Goal: Find specific page/section: Find specific page/section

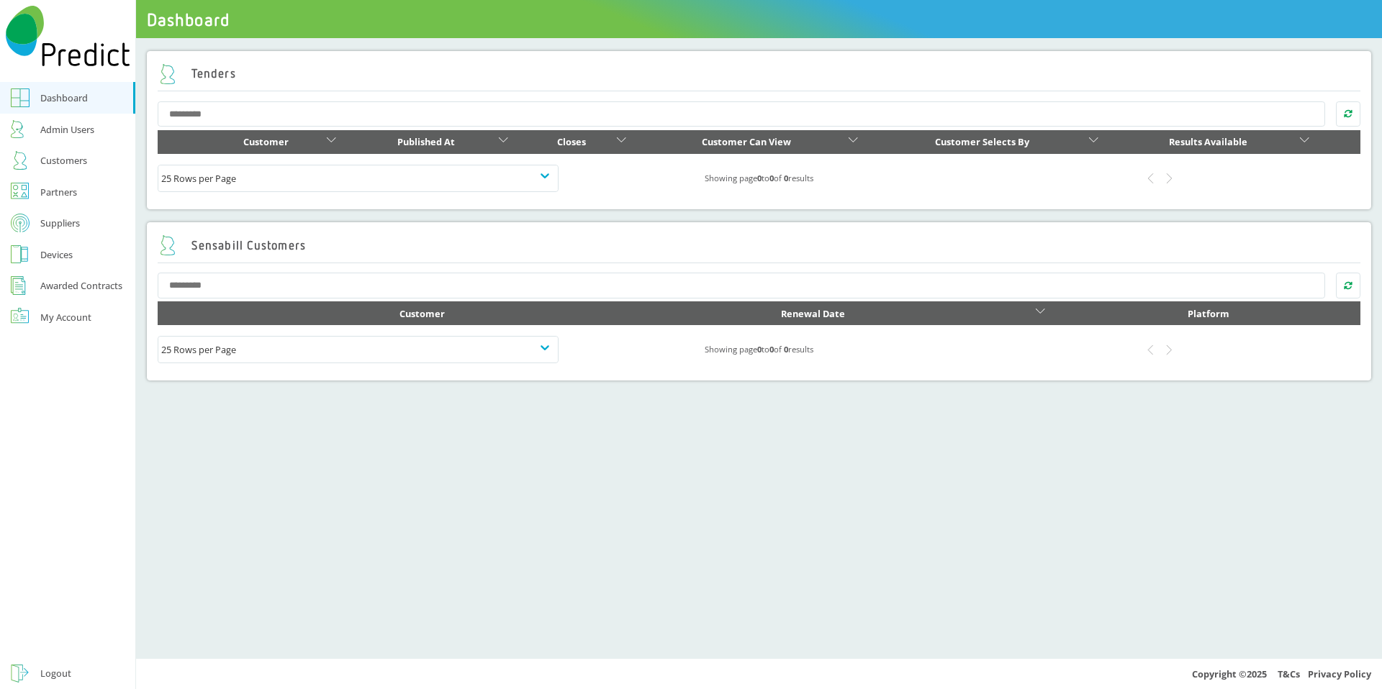
click at [57, 250] on div "Devices" at bounding box center [56, 254] width 32 height 17
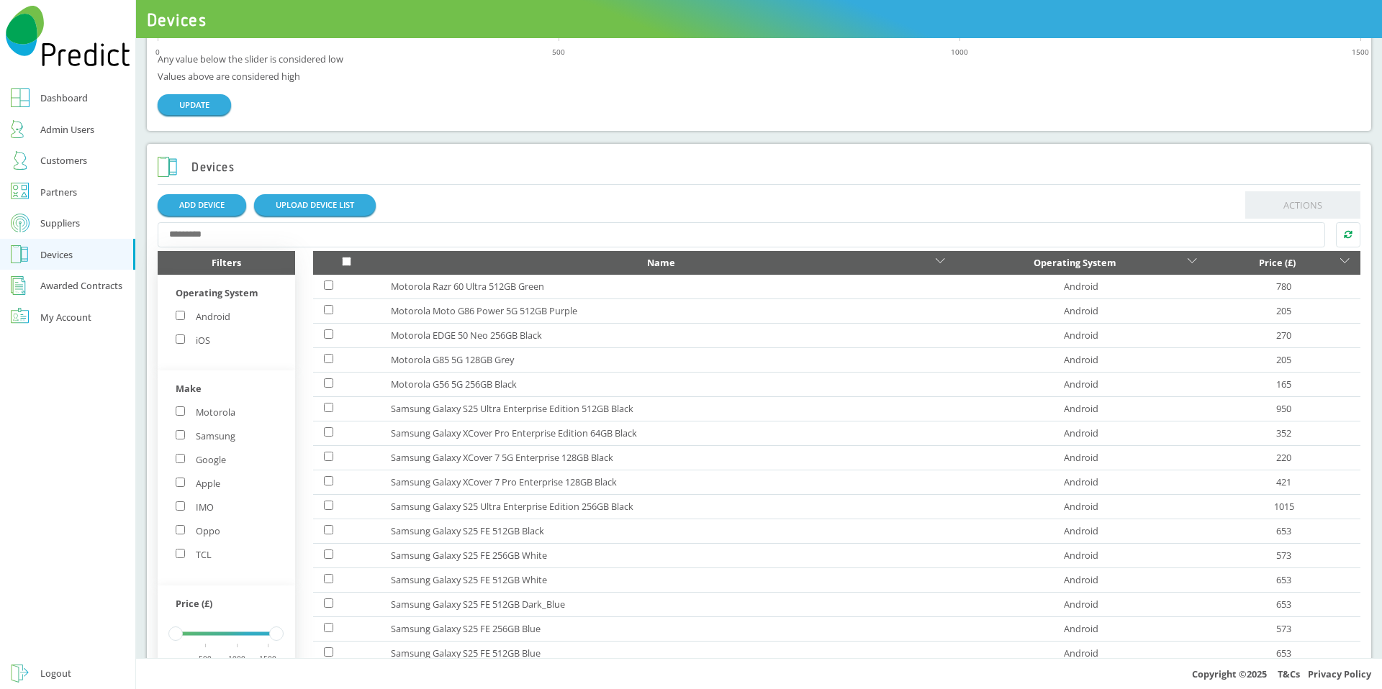
scroll to position [92, 0]
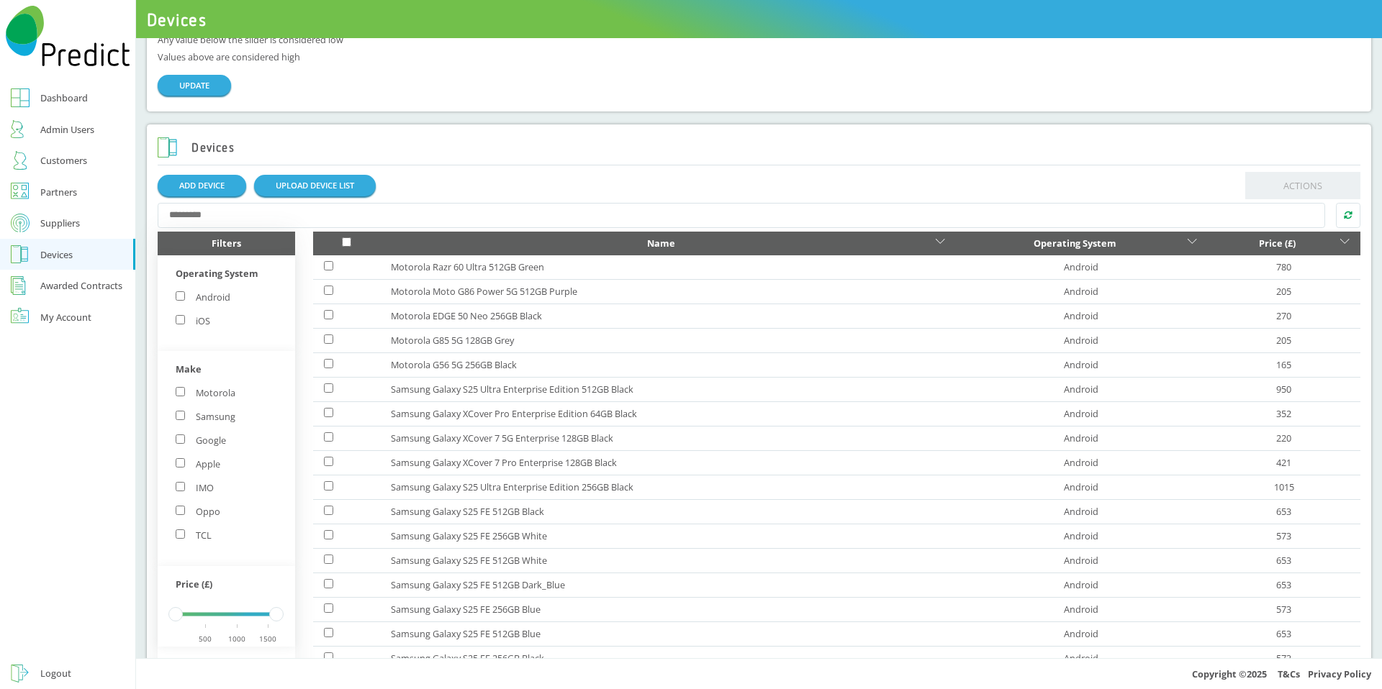
click at [201, 322] on label "iOS" at bounding box center [193, 321] width 35 height 13
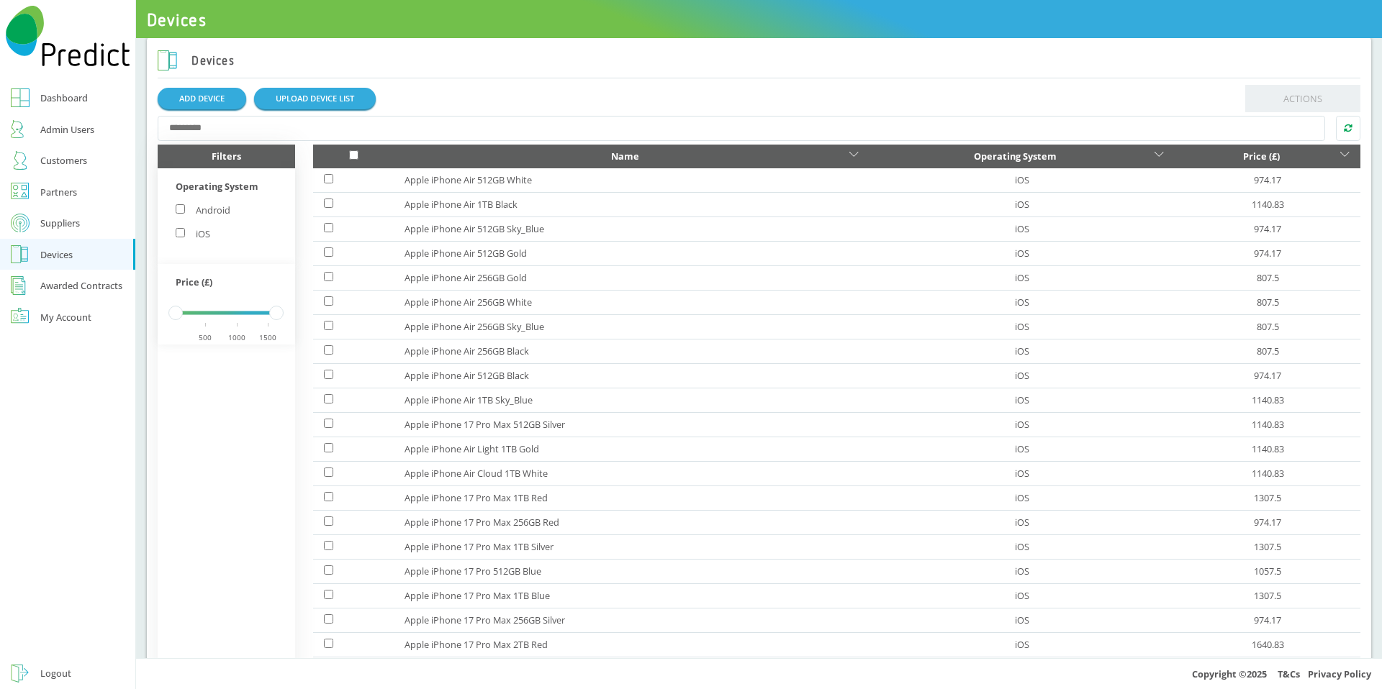
scroll to position [148, 0]
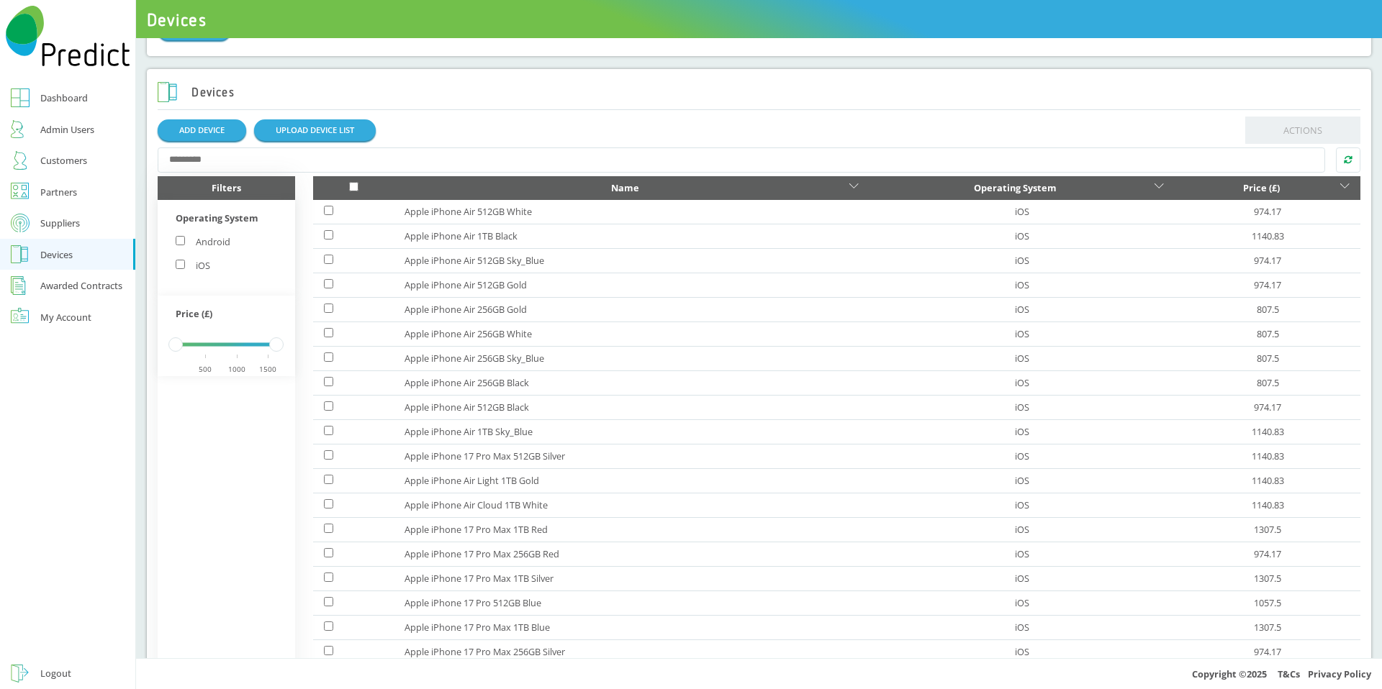
drag, startPoint x: 453, startPoint y: 145, endPoint x: 446, endPoint y: 151, distance: 9.2
click at [449, 147] on div at bounding box center [759, 160] width 1203 height 32
click at [446, 151] on input "text" at bounding box center [742, 161] width 1168 height 26
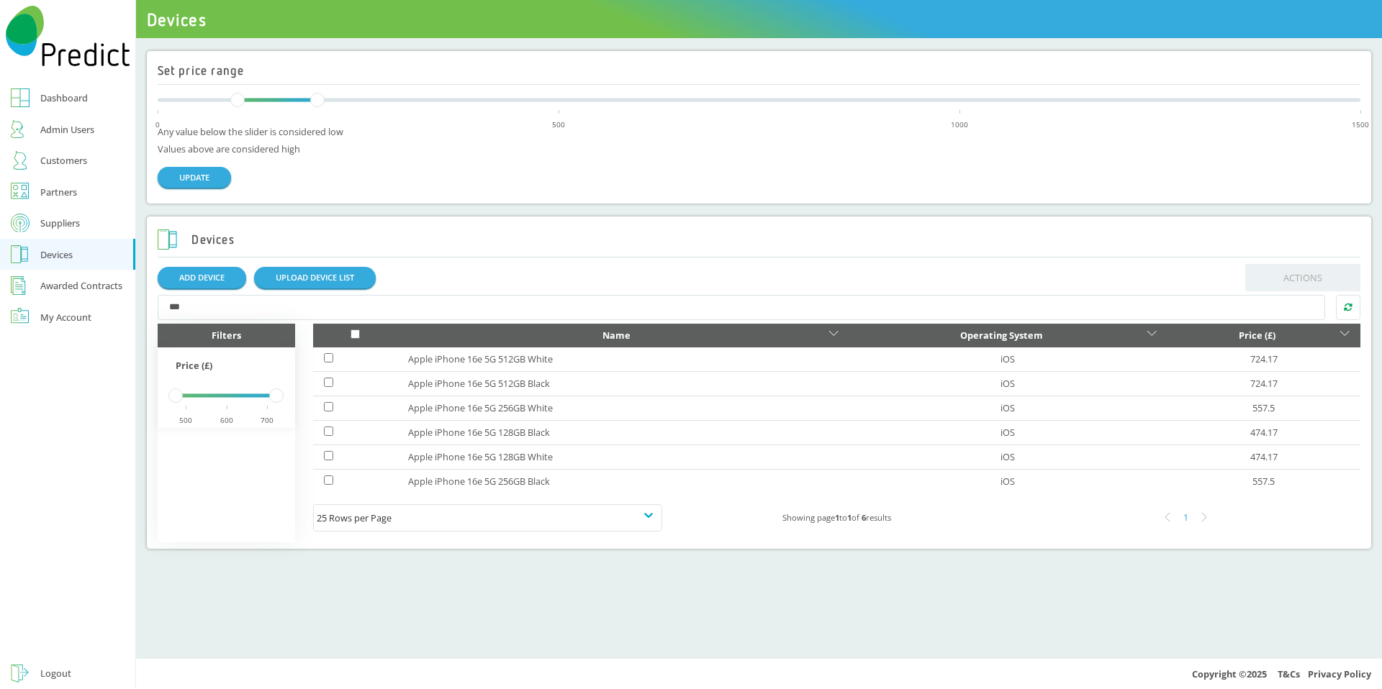
drag, startPoint x: 304, startPoint y: 317, endPoint x: 78, endPoint y: 281, distance: 228.1
click at [101, 286] on div "Dashboard Admin Users Customers Partners Suppliers Devices Awarded Contracts My…" at bounding box center [691, 344] width 1382 height 689
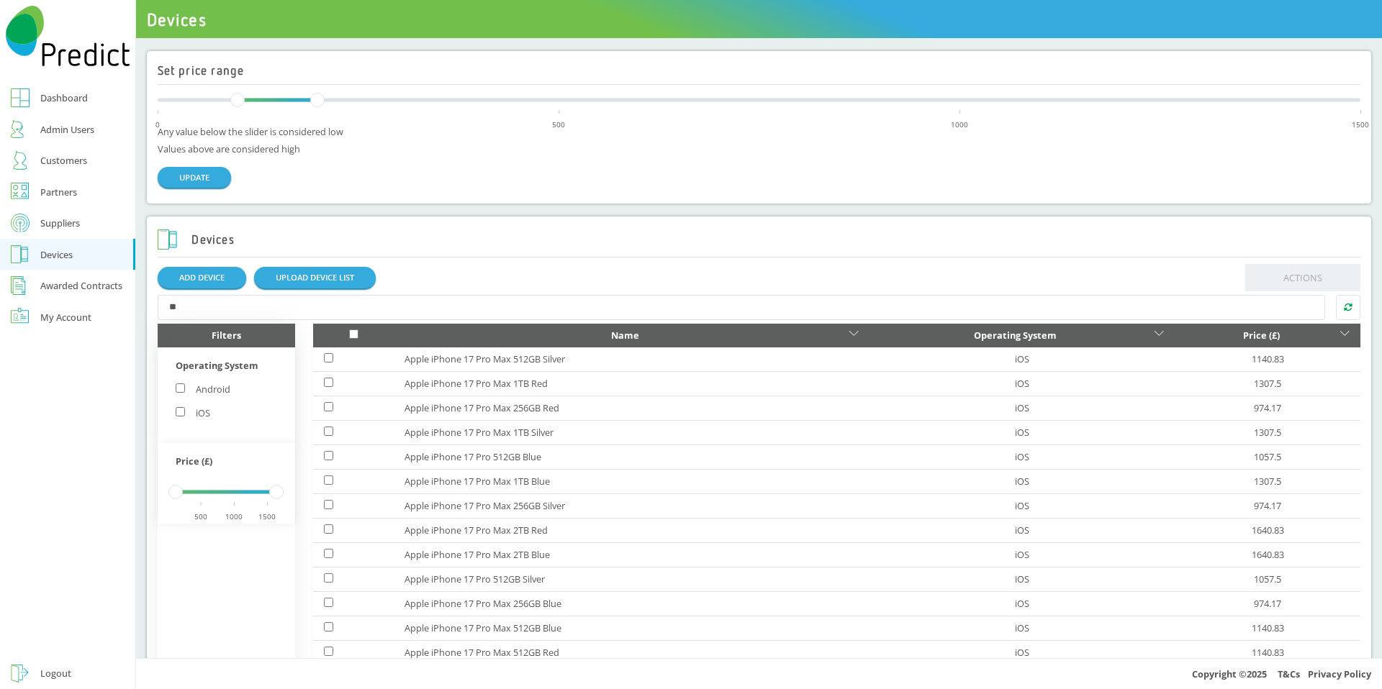
click at [399, 309] on input "**" at bounding box center [742, 308] width 1168 height 26
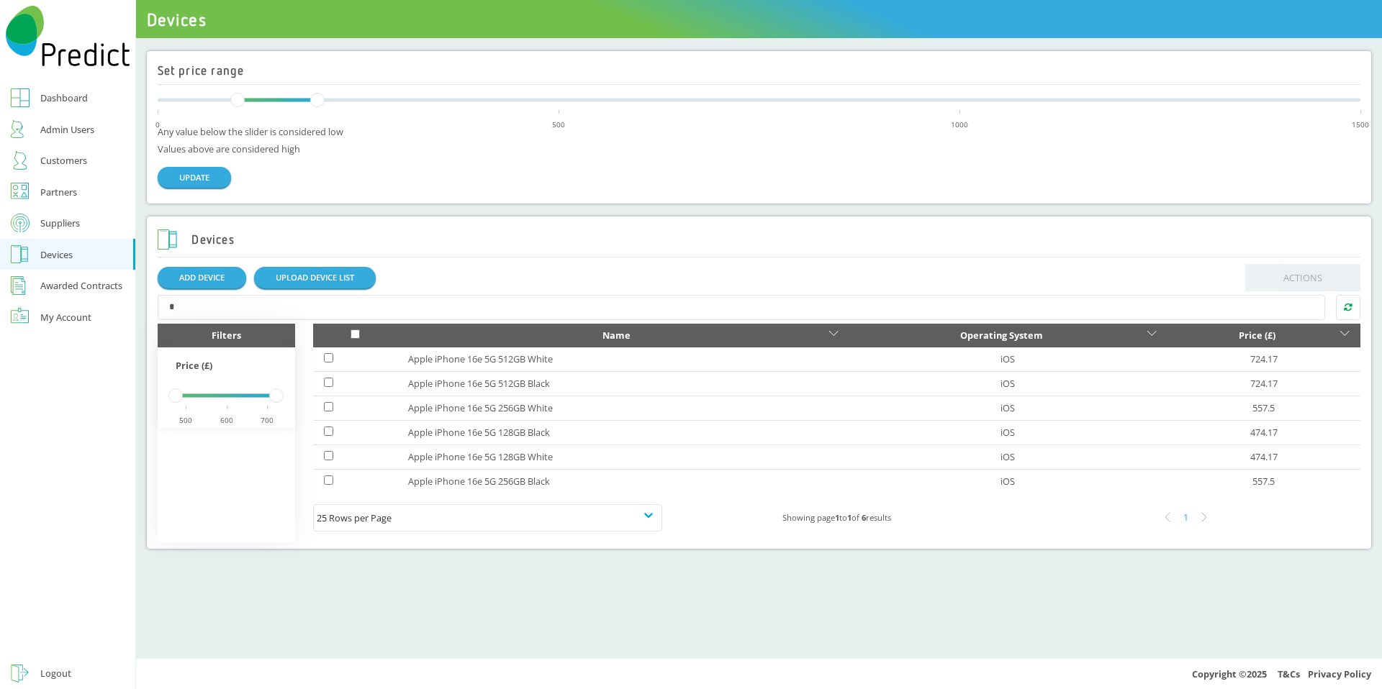
type input "**"
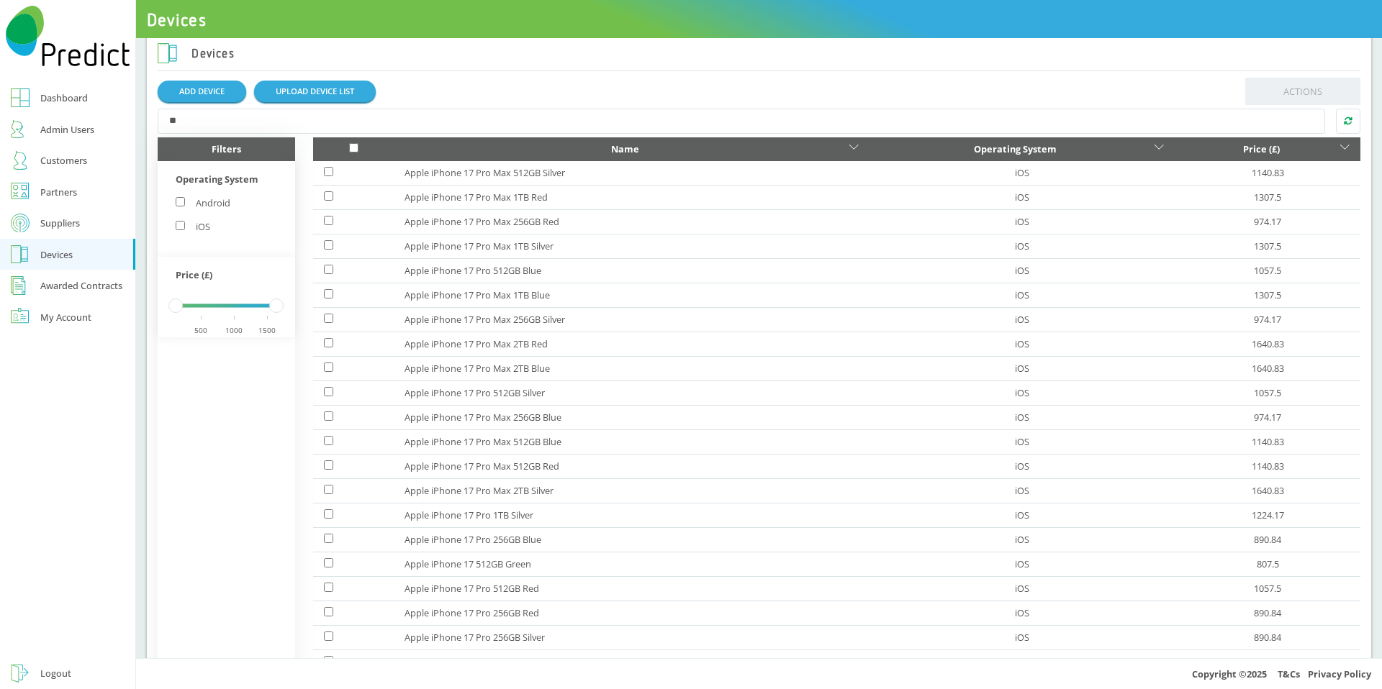
scroll to position [186, 0]
click at [1296, 162] on td "1140.83" at bounding box center [1268, 174] width 186 height 24
click at [1264, 153] on div "Price (£)" at bounding box center [1260, 149] width 151 height 17
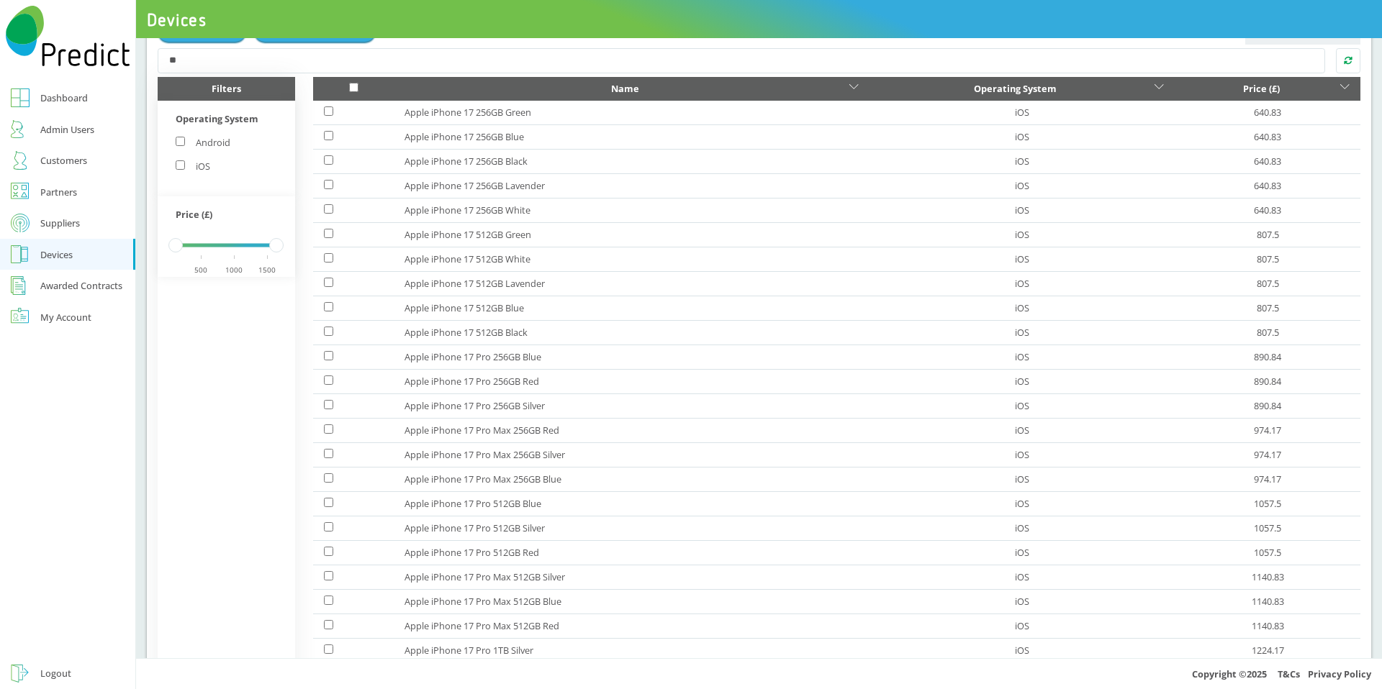
scroll to position [245, 0]
